Goal: Task Accomplishment & Management: Manage account settings

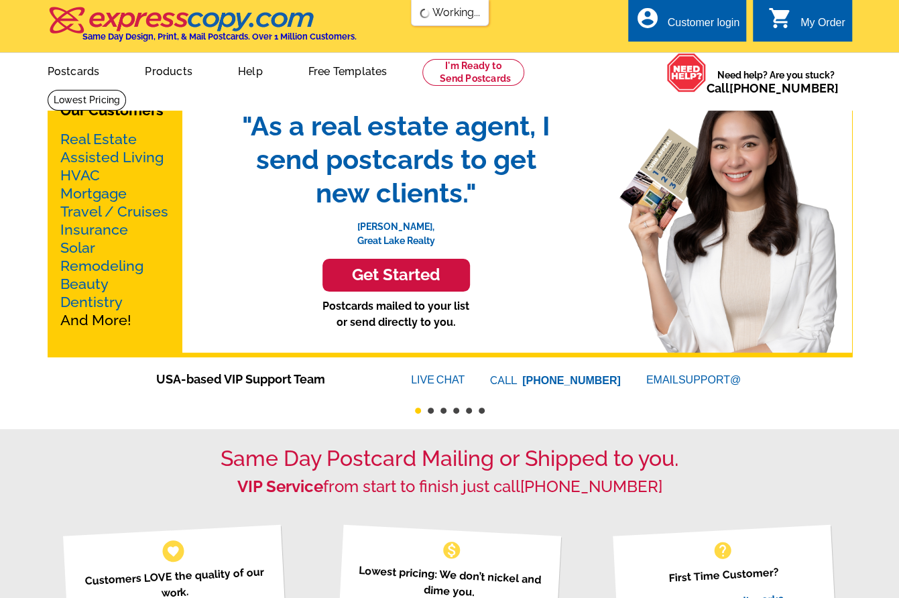
click at [725, 25] on div "Customer login" at bounding box center [703, 26] width 72 height 19
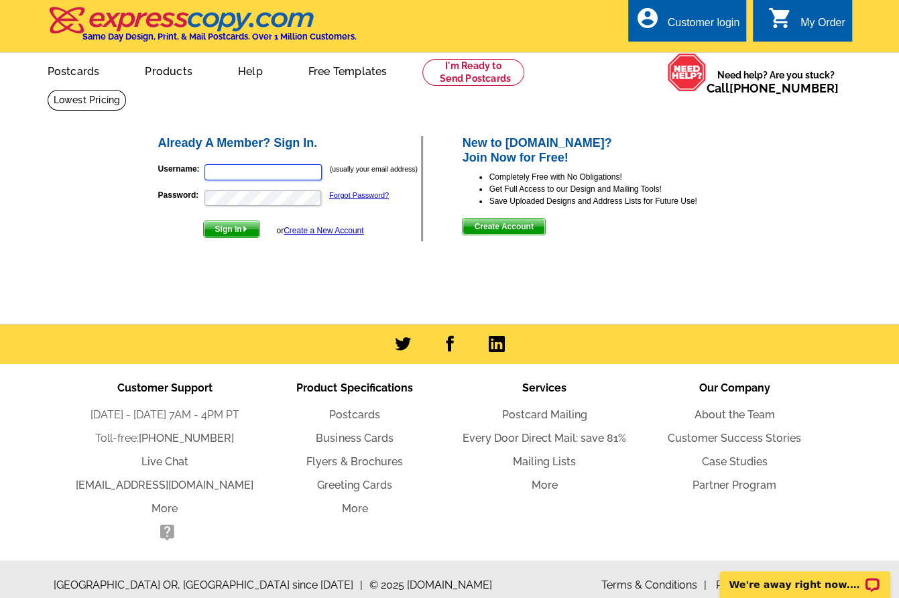
type input "dawnerichards@kw.com"
click at [233, 231] on span "Sign In" at bounding box center [232, 229] width 56 height 16
